Goal: Check status: Check status

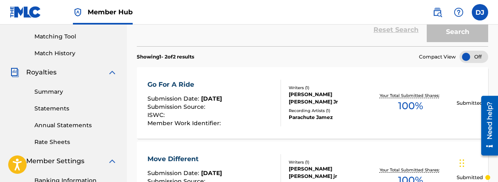
scroll to position [206, 0]
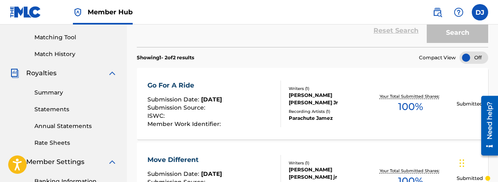
drag, startPoint x: 53, startPoint y: 92, endPoint x: 60, endPoint y: 83, distance: 12.0
click at [52, 93] on link "Summary" at bounding box center [75, 92] width 83 height 9
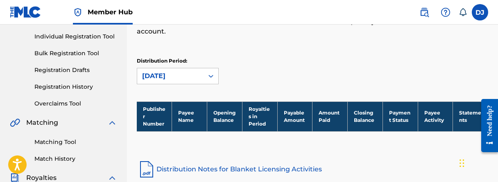
scroll to position [82, 0]
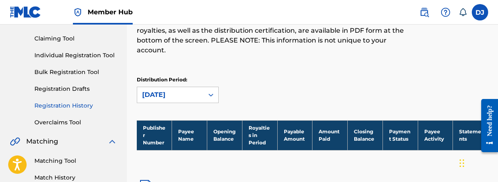
click at [73, 107] on link "Registration History" at bounding box center [75, 106] width 83 height 9
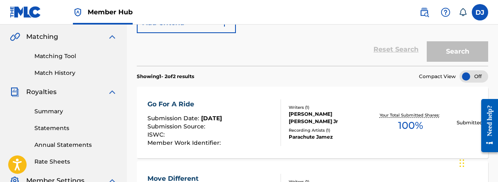
scroll to position [164, 0]
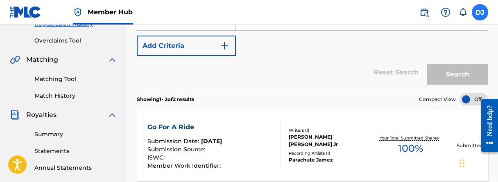
click at [479, 16] on label at bounding box center [480, 12] width 16 height 16
click at [480, 12] on input "DJ Derrick James parachutejames@gmail.com Notification Preferences Profile Log …" at bounding box center [480, 12] width 0 height 0
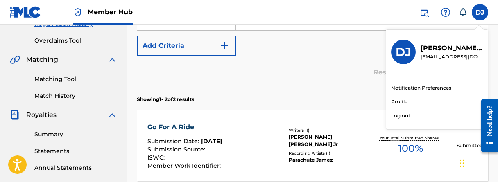
click at [406, 114] on p "Log out" at bounding box center [400, 115] width 19 height 7
click at [480, 12] on input "DJ Derrick James parachutejames@gmail.com Notification Preferences Profile Log …" at bounding box center [480, 12] width 0 height 0
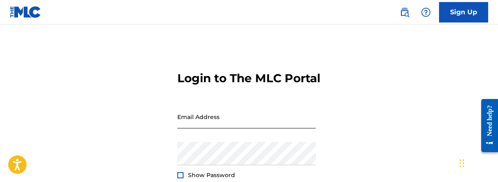
click at [221, 129] on input "Email Address" at bounding box center [246, 116] width 138 height 23
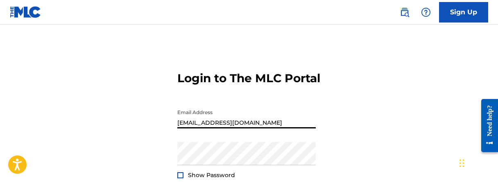
type input "[EMAIL_ADDRESS][DOMAIN_NAME]"
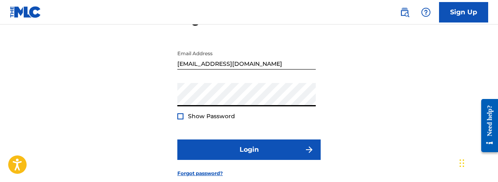
scroll to position [121, 0]
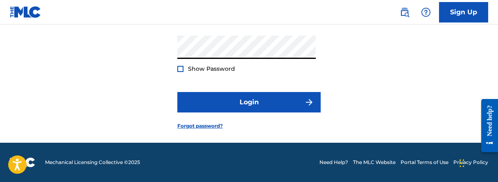
click at [181, 70] on div at bounding box center [180, 69] width 6 height 6
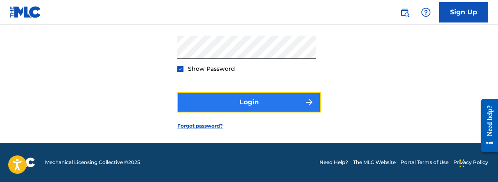
click at [250, 104] on button "Login" at bounding box center [248, 102] width 143 height 20
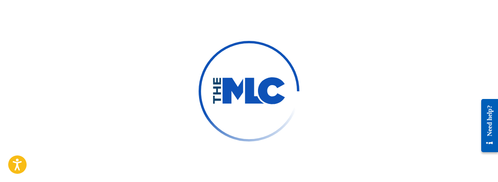
scroll to position [41, 0]
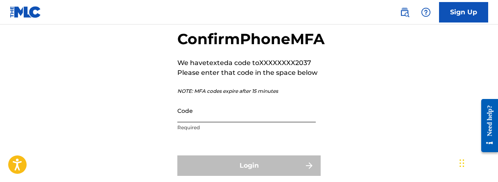
click at [221, 122] on input "Code" at bounding box center [246, 110] width 138 height 23
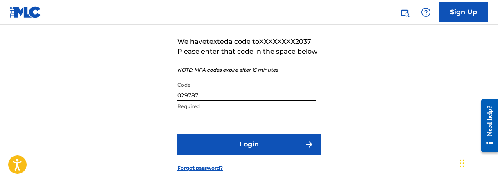
scroll to position [82, 0]
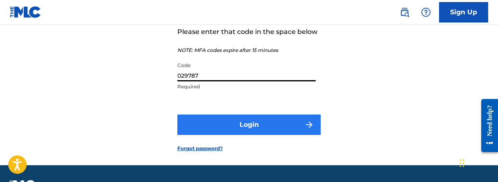
type input "029787"
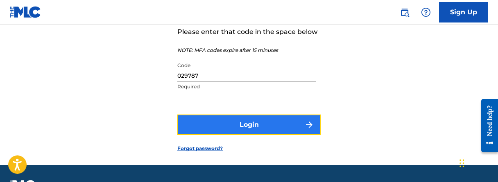
click at [277, 135] on button "Login" at bounding box center [248, 125] width 143 height 20
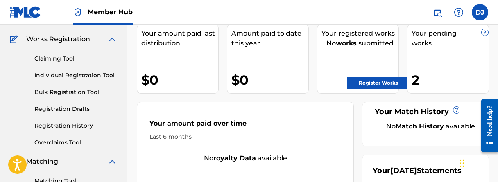
scroll to position [123, 0]
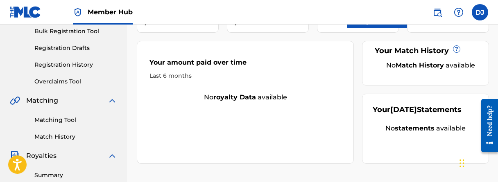
click at [73, 63] on link "Registration History" at bounding box center [75, 65] width 83 height 9
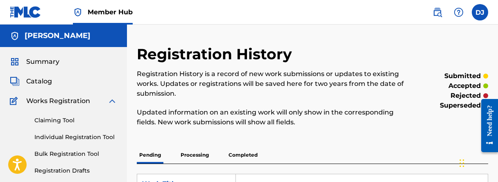
drag, startPoint x: 37, startPoint y: 64, endPoint x: 45, endPoint y: 68, distance: 8.4
click at [38, 64] on span "Summary" at bounding box center [42, 62] width 33 height 10
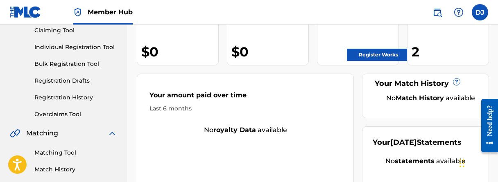
scroll to position [80, 0]
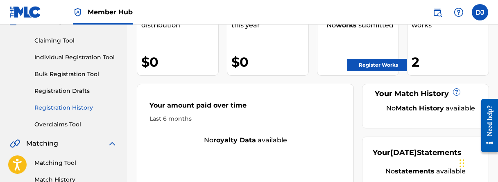
click at [81, 107] on link "Registration History" at bounding box center [75, 108] width 83 height 9
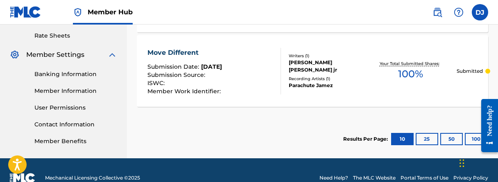
scroll to position [328, 0]
